Goal: Task Accomplishment & Management: Manage account settings

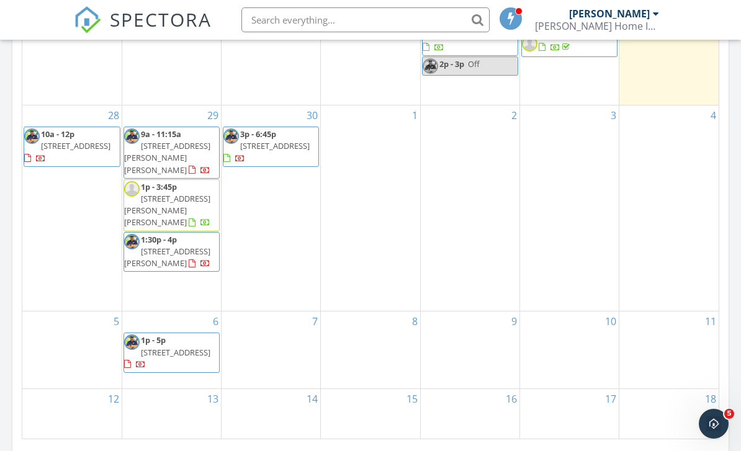
scroll to position [710, 0]
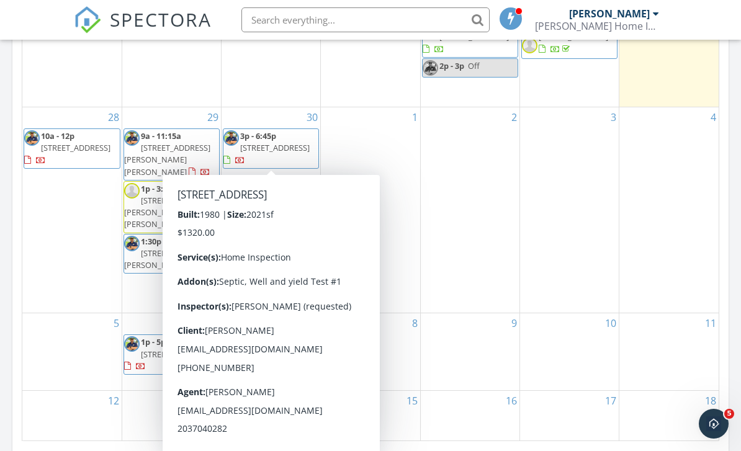
click at [50, 266] on div "28 10a - 12p 232 Court St, West Haven 06516" at bounding box center [71, 210] width 99 height 206
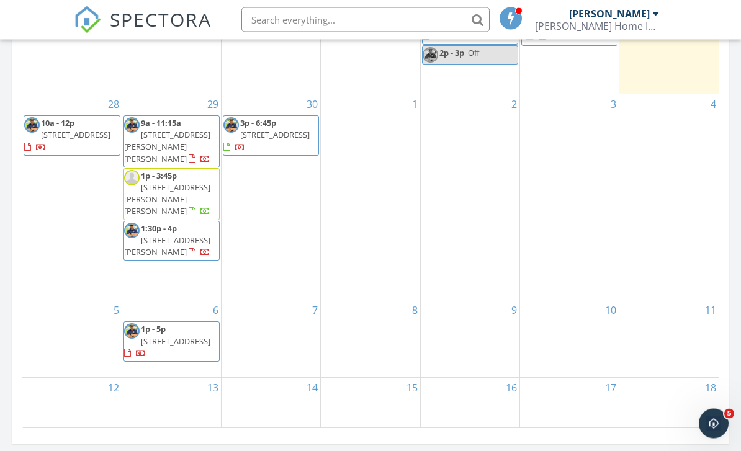
scroll to position [723, 0]
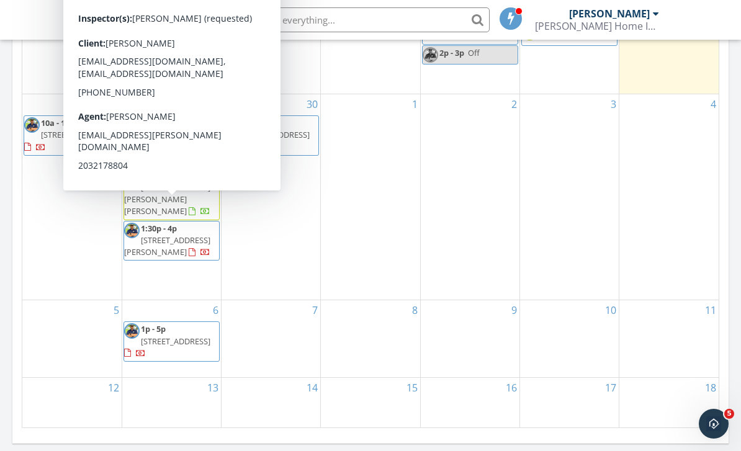
click at [177, 235] on span "[STREET_ADDRESS][PERSON_NAME]" at bounding box center [167, 246] width 86 height 23
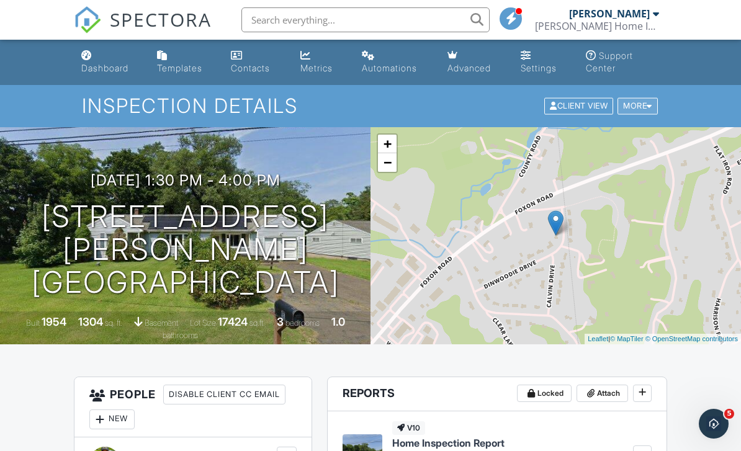
click at [646, 99] on div "More" at bounding box center [638, 106] width 40 height 17
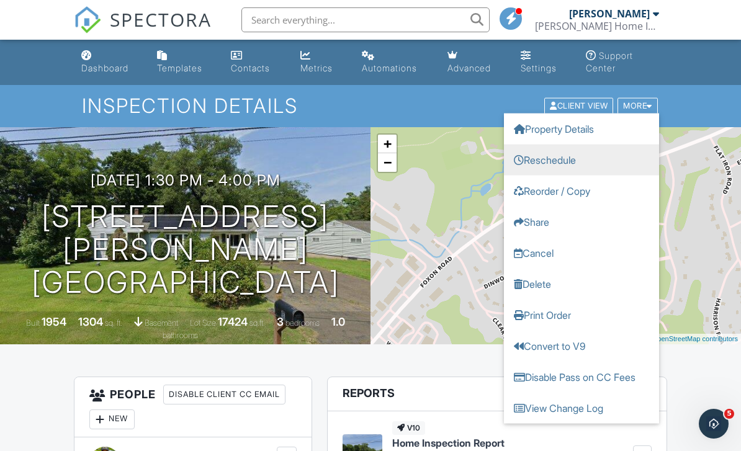
click at [566, 161] on link "Reschedule" at bounding box center [581, 160] width 155 height 31
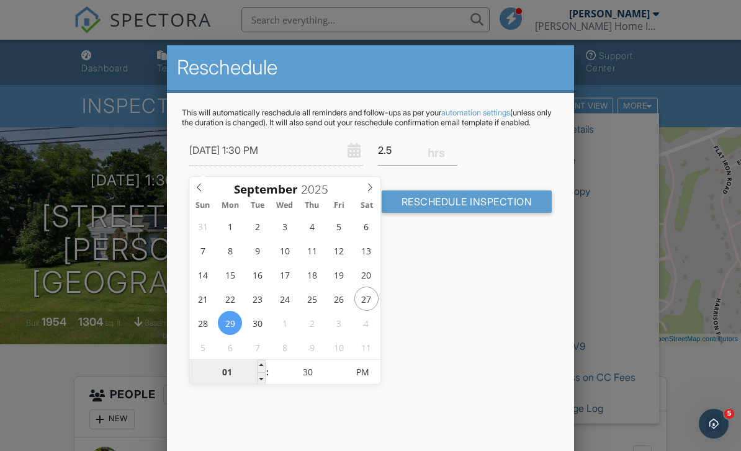
click at [229, 374] on input "01" at bounding box center [227, 373] width 76 height 25
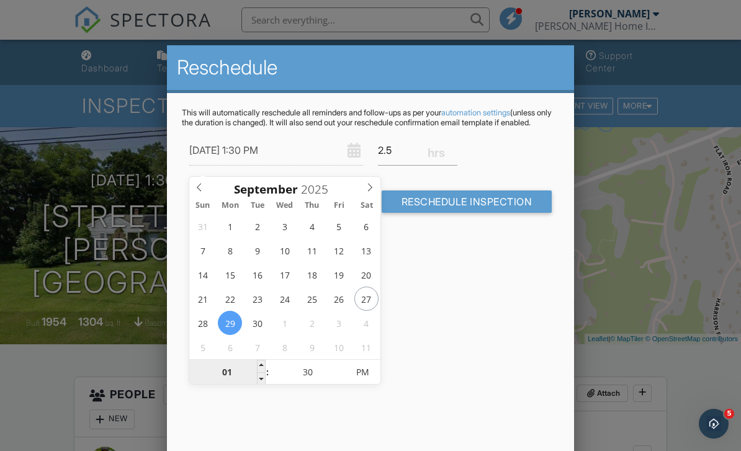
type input "02"
type input "09/29/2025 2:30 PM"
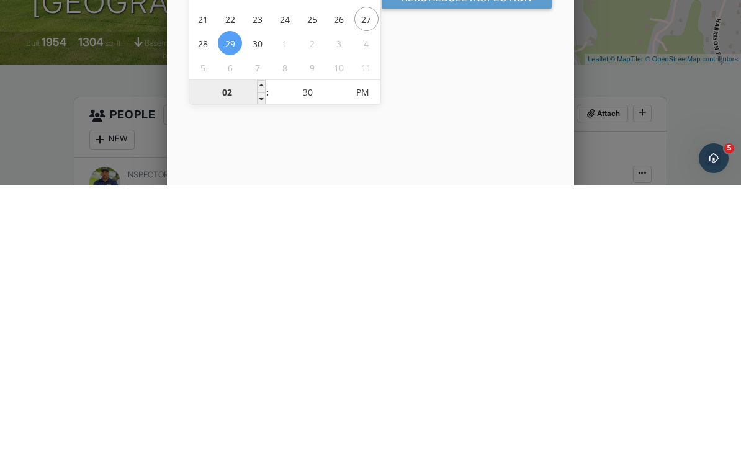
scroll to position [280, 0]
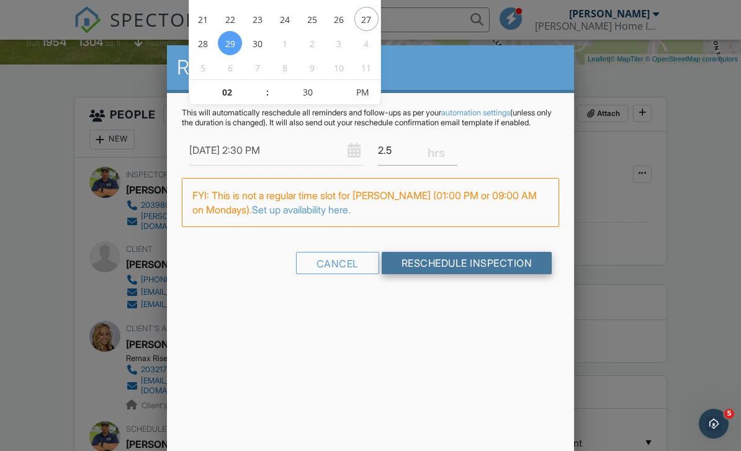
click at [497, 271] on input "Reschedule Inspection" at bounding box center [467, 263] width 171 height 22
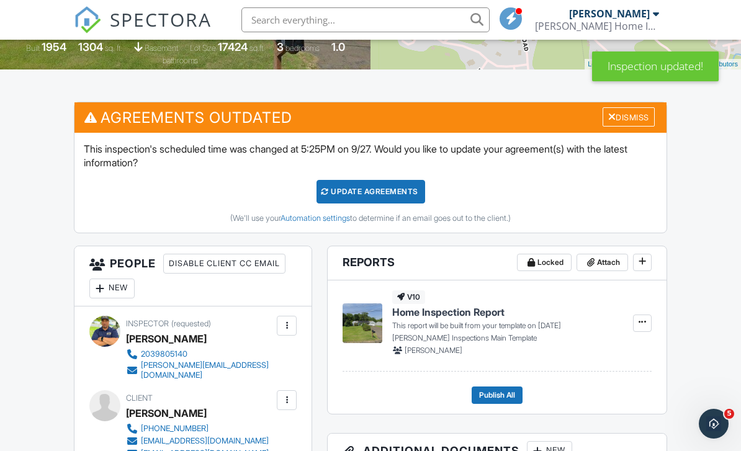
click at [373, 189] on div "Update Agreements" at bounding box center [371, 192] width 109 height 24
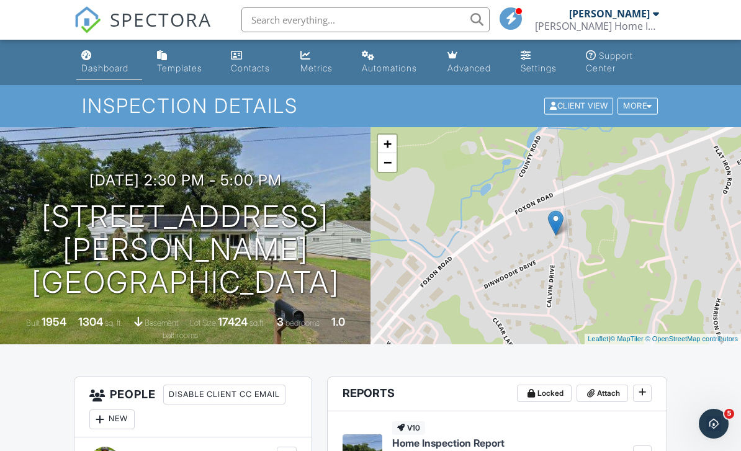
click at [99, 70] on div "Dashboard" at bounding box center [104, 68] width 47 height 11
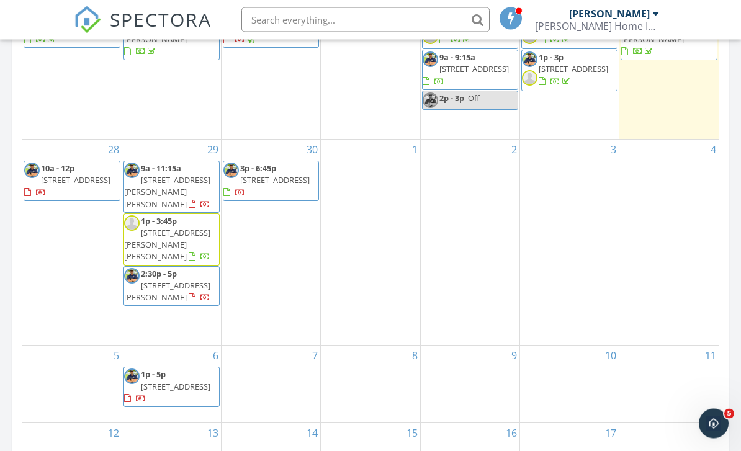
scroll to position [679, 0]
